Goal: Task Accomplishment & Management: Complete application form

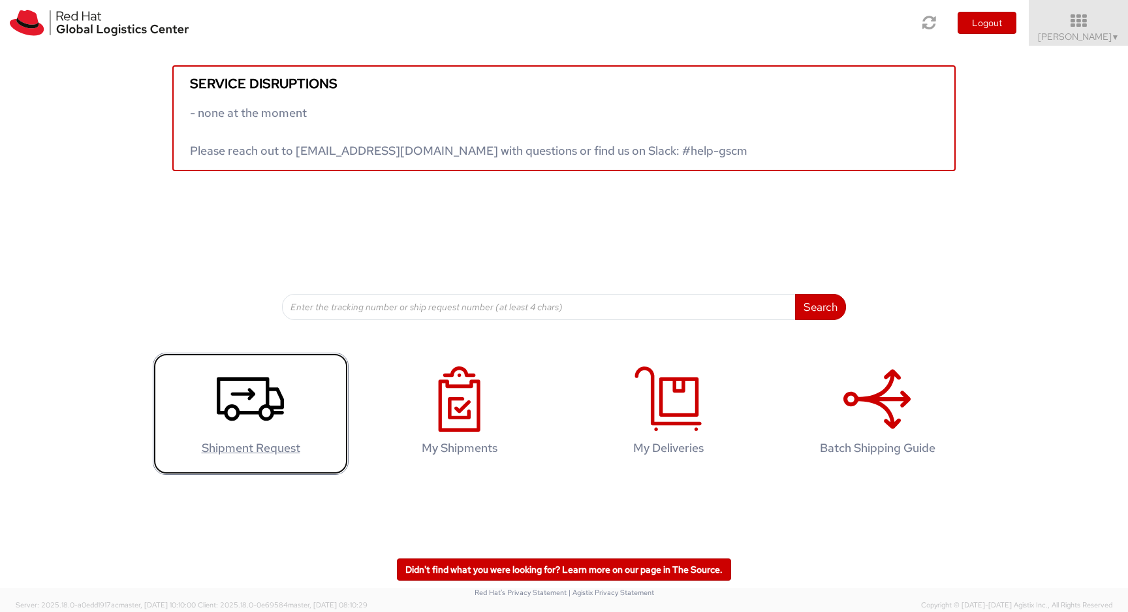
click at [287, 401] on link "Shipment Request" at bounding box center [251, 414] width 196 height 122
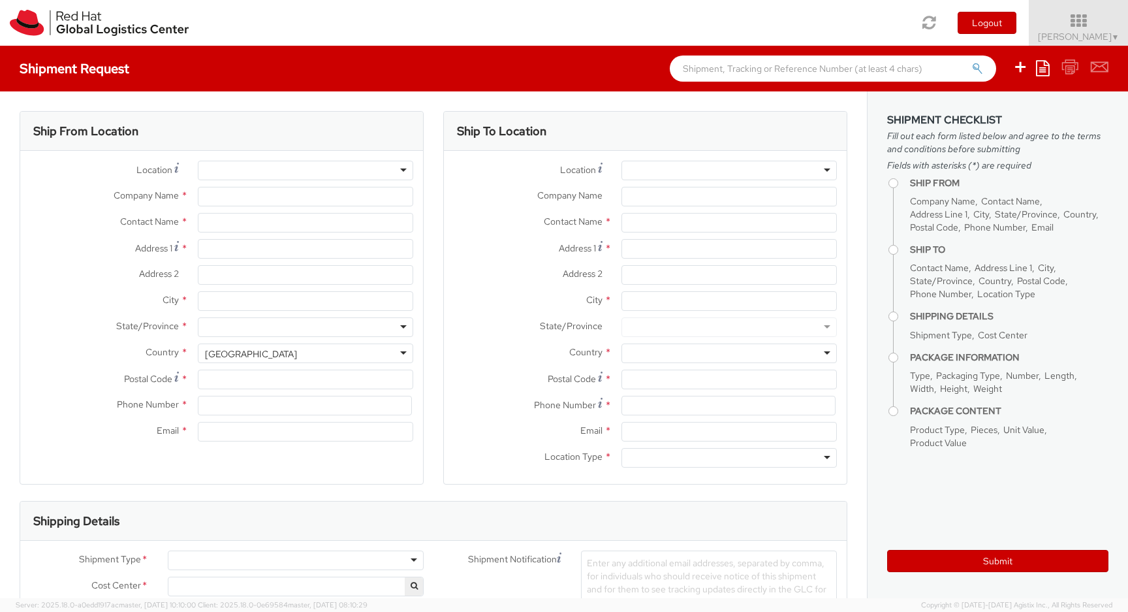
select select "726"
select select
type input "Red Hat"
type input "[PERSON_NAME]"
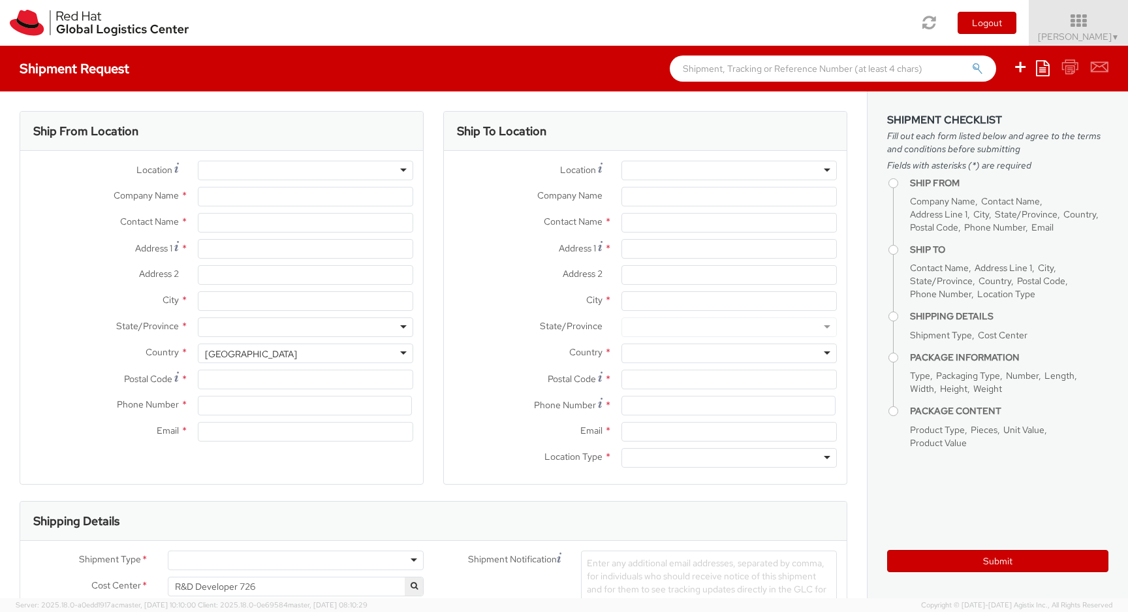
type input "[EMAIL_ADDRESS][DOMAIN_NAME]"
click at [319, 244] on input "Address 1 *" at bounding box center [305, 249] width 215 height 20
click at [317, 360] on div "[GEOGRAPHIC_DATA]" at bounding box center [305, 353] width 215 height 20
